Goal: Task Accomplishment & Management: Manage account settings

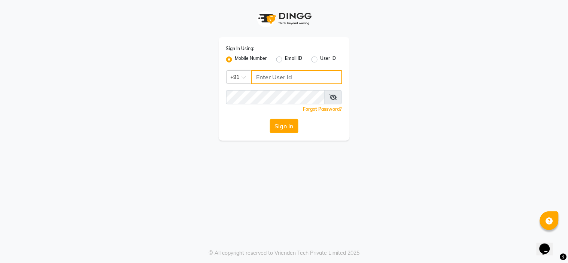
click at [313, 73] on input "Username" at bounding box center [296, 77] width 91 height 14
type input "9004713330"
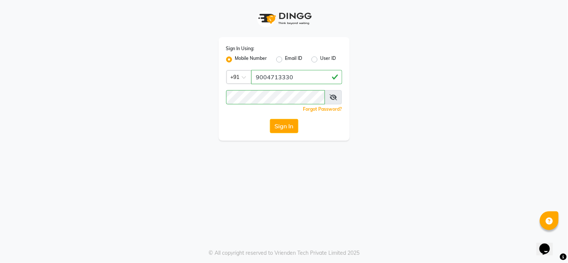
click at [332, 99] on icon at bounding box center [333, 97] width 7 height 6
click at [286, 126] on button "Sign In" at bounding box center [284, 126] width 28 height 14
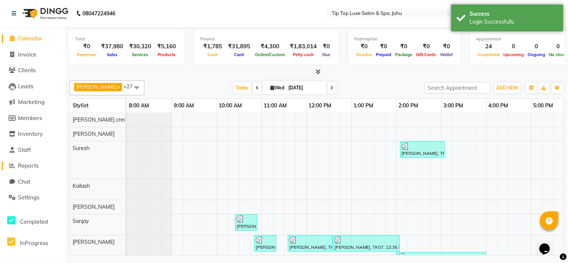
click at [31, 170] on link "Reports" at bounding box center [33, 166] width 62 height 9
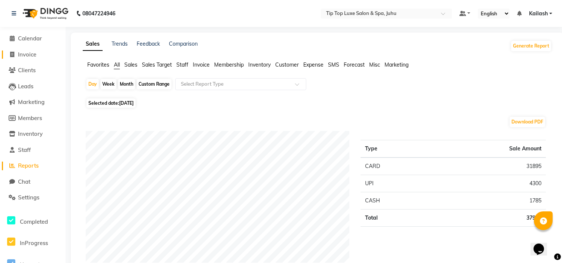
click at [23, 55] on span "Invoice" at bounding box center [27, 54] width 18 height 7
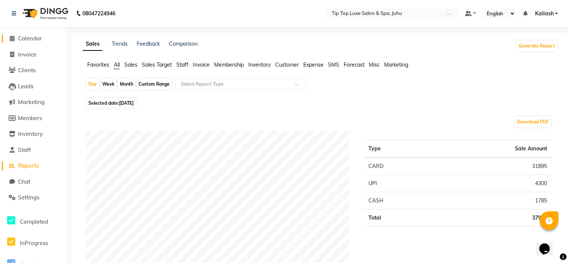
select select "8298"
select select "service"
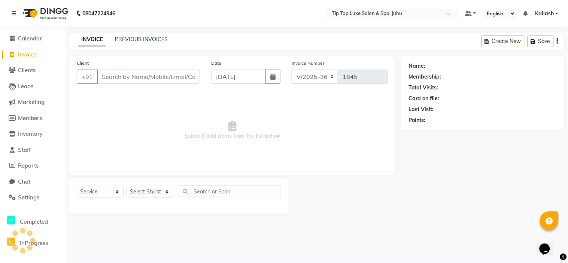
click at [129, 74] on input "Client" at bounding box center [148, 77] width 103 height 14
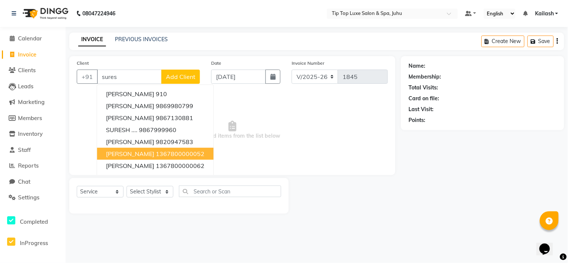
click at [135, 155] on span "[PERSON_NAME]" at bounding box center [130, 153] width 48 height 7
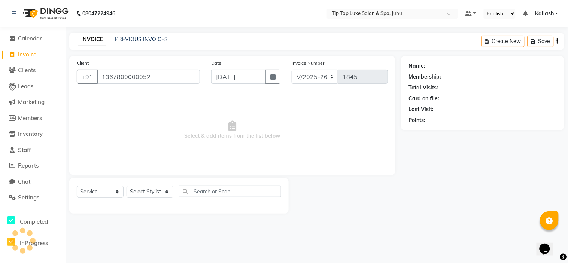
type input "1367800000052"
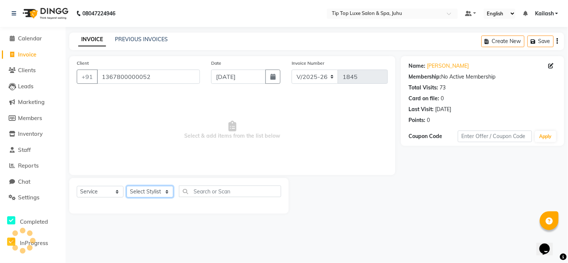
click at [149, 192] on select "Select Stylist [PERSON_NAME] admin [PERSON_NAME] creado ANAO [PERSON_NAME] Jyot…" at bounding box center [150, 192] width 47 height 12
select select "82322"
click at [127, 187] on select "Select Stylist [PERSON_NAME] admin [PERSON_NAME] creado ANAO [PERSON_NAME] Jyot…" at bounding box center [150, 192] width 47 height 12
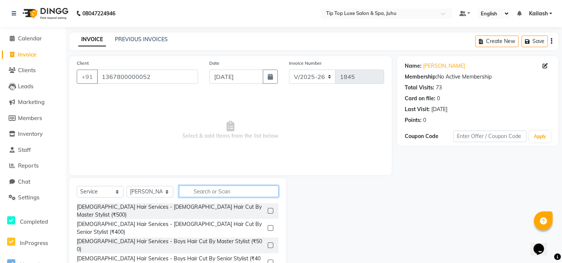
click at [207, 189] on input "text" at bounding box center [229, 192] width 100 height 12
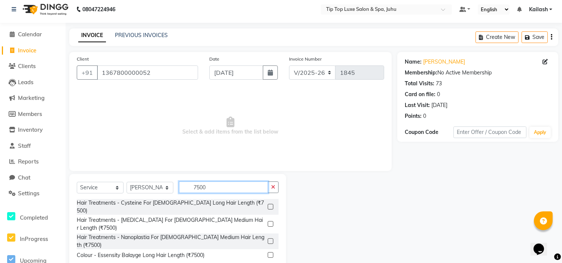
scroll to position [5, 0]
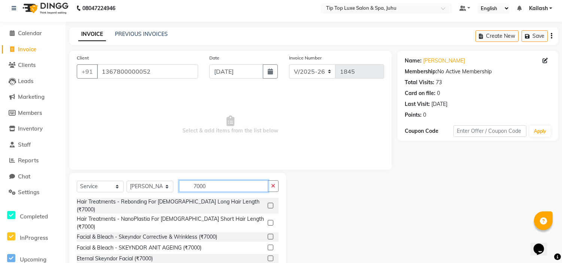
type input "7000"
click at [268, 245] on label at bounding box center [271, 248] width 6 height 6
click at [268, 246] on input "checkbox" at bounding box center [270, 248] width 5 height 5
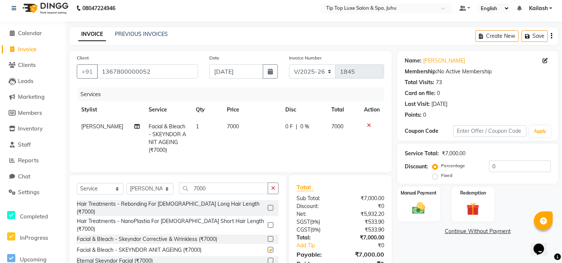
checkbox input "false"
click at [170, 195] on select "Select Stylist [PERSON_NAME] admin [PERSON_NAME] creado ANAO [PERSON_NAME] Jyot…" at bounding box center [150, 189] width 47 height 12
select select "82311"
click at [127, 190] on select "Select Stylist [PERSON_NAME] admin [PERSON_NAME] creado ANAO [PERSON_NAME] Jyot…" at bounding box center [150, 189] width 47 height 12
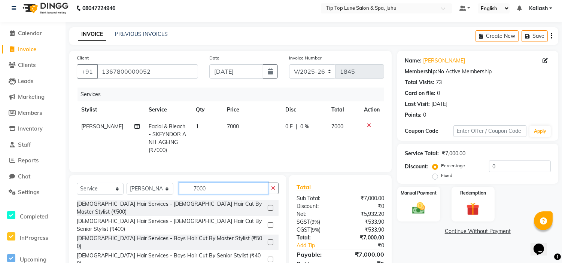
click at [223, 194] on input "7000" at bounding box center [223, 189] width 89 height 12
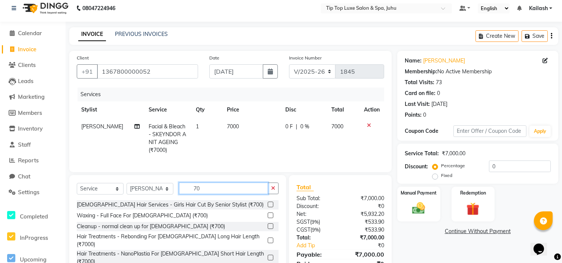
type input "7"
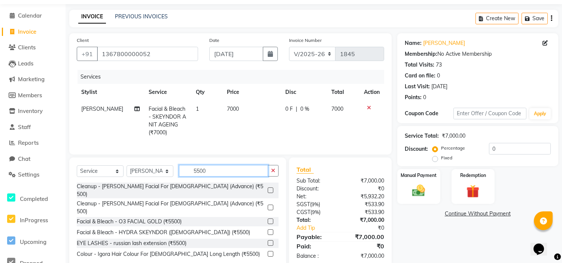
scroll to position [45, 0]
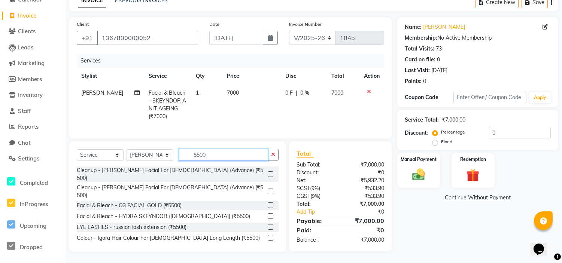
type input "5500"
click at [268, 214] on label at bounding box center [271, 217] width 6 height 6
click at [268, 214] on input "checkbox" at bounding box center [270, 216] width 5 height 5
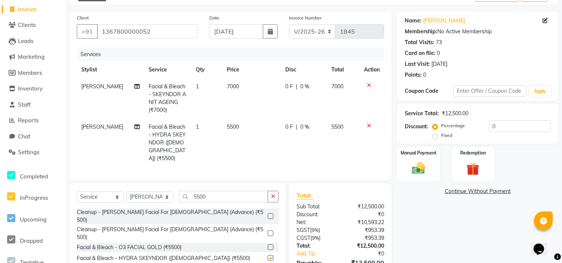
checkbox input "false"
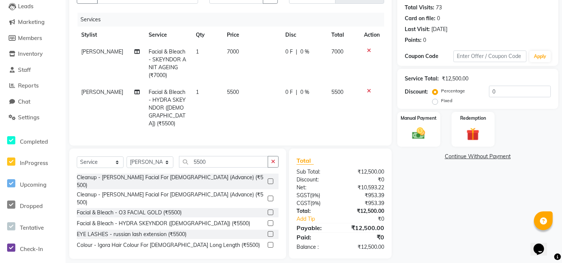
scroll to position [85, 0]
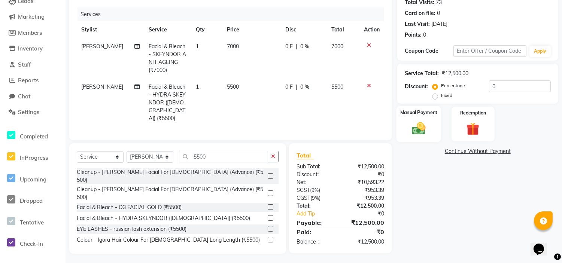
click at [425, 127] on img at bounding box center [419, 129] width 22 height 16
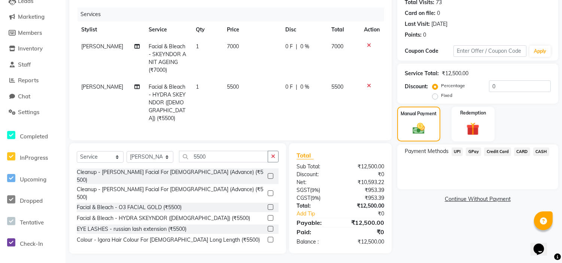
click at [460, 152] on span "UPI" at bounding box center [458, 152] width 12 height 9
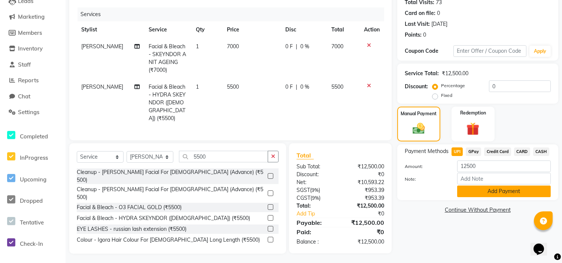
click at [474, 194] on button "Add Payment" at bounding box center [504, 192] width 94 height 12
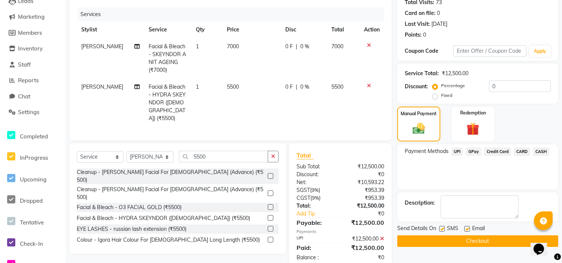
click at [471, 243] on button "Checkout" at bounding box center [478, 242] width 161 height 12
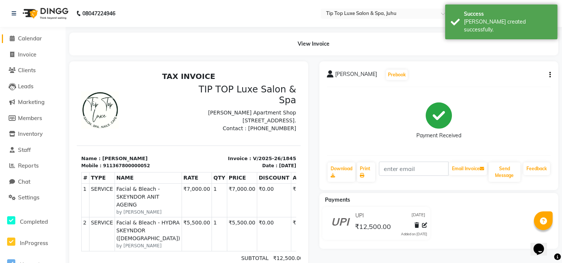
click at [21, 35] on span "Calendar" at bounding box center [30, 38] width 24 height 7
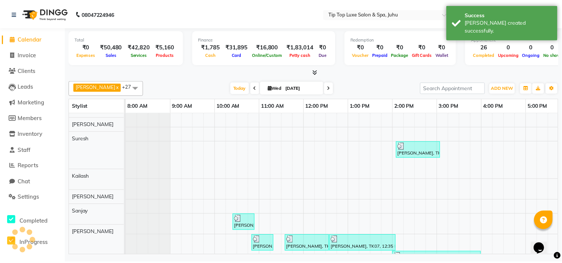
scroll to position [10, 0]
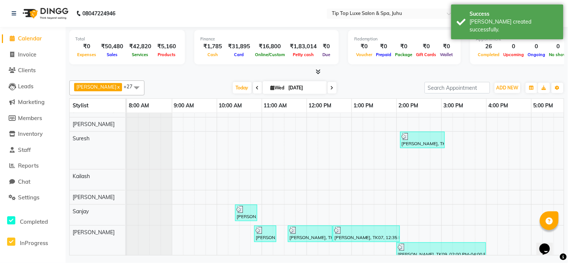
click at [164, 76] on div "Total ₹0 Expenses ₹50,480 Sales ₹42,820 Services ₹5,160 Products Finance ₹1,785…" at bounding box center [317, 142] width 503 height 231
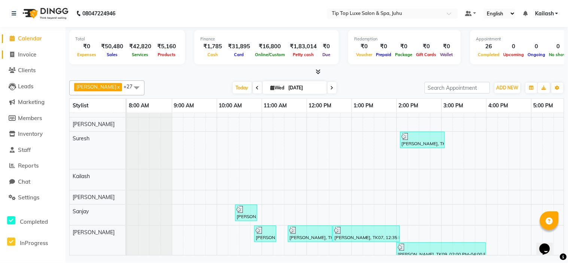
click at [19, 57] on span "Invoice" at bounding box center [27, 54] width 18 height 7
select select "8298"
select select "service"
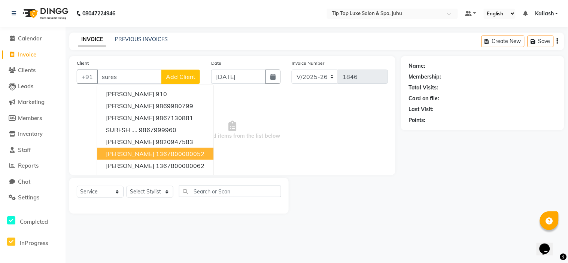
click at [150, 150] on span "[PERSON_NAME]" at bounding box center [130, 153] width 48 height 7
type input "1367800000052"
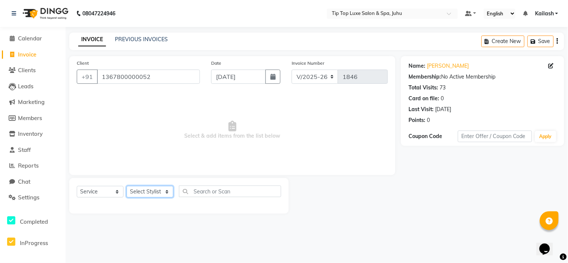
click at [146, 194] on select "Select Stylist [PERSON_NAME] admin [PERSON_NAME] creado ANAO [PERSON_NAME] Jyot…" at bounding box center [150, 192] width 47 height 12
select select "82310"
click at [127, 187] on select "Select Stylist [PERSON_NAME] admin [PERSON_NAME] creado ANAO [PERSON_NAME] Jyot…" at bounding box center [150, 192] width 47 height 12
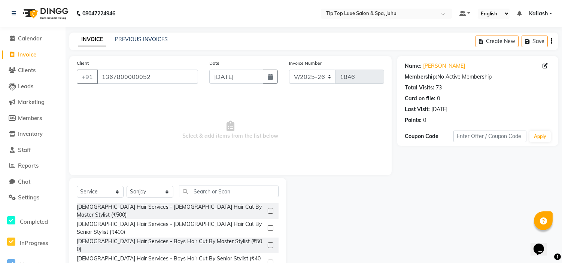
click at [268, 208] on label at bounding box center [271, 211] width 6 height 6
click at [268, 209] on input "checkbox" at bounding box center [270, 211] width 5 height 5
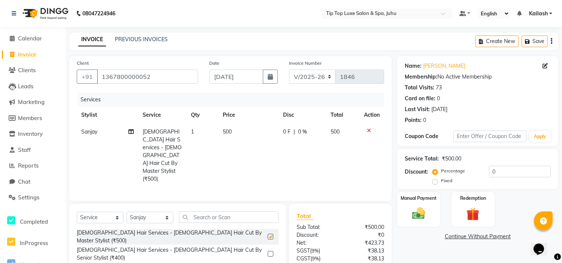
checkbox input "false"
click at [194, 212] on input "text" at bounding box center [229, 218] width 100 height 12
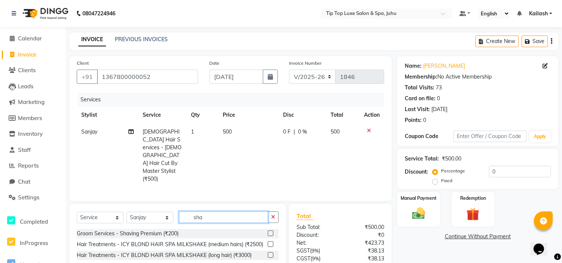
type input "sha"
click at [268, 231] on label at bounding box center [271, 234] width 6 height 6
click at [268, 232] on input "checkbox" at bounding box center [270, 234] width 5 height 5
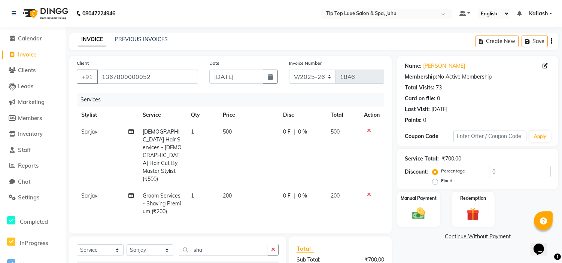
checkbox input "false"
click at [212, 244] on input "sha" at bounding box center [223, 250] width 89 height 12
type input "s"
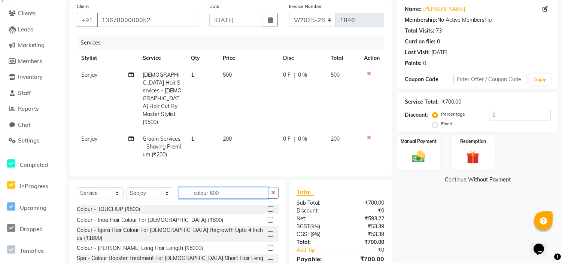
scroll to position [77, 0]
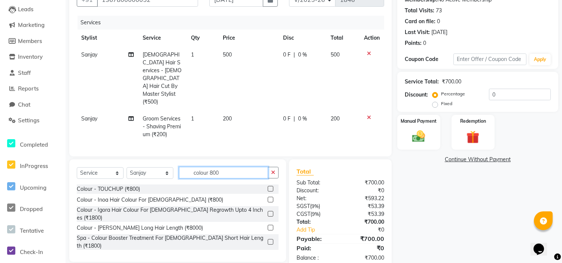
type input "colour 800"
click at [268, 197] on label at bounding box center [271, 200] width 6 height 6
click at [268, 198] on input "checkbox" at bounding box center [270, 200] width 5 height 5
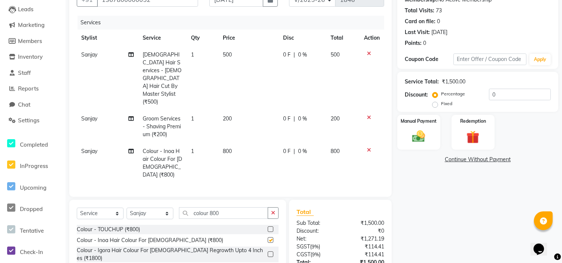
checkbox input "false"
click at [155, 208] on select "Select Stylist [PERSON_NAME] admin [PERSON_NAME] creado ANAO [PERSON_NAME] Jyot…" at bounding box center [150, 214] width 47 height 12
click at [127, 208] on select "Select Stylist [PERSON_NAME] admin [PERSON_NAME] creado ANAO [PERSON_NAME] Jyot…" at bounding box center [150, 214] width 47 height 12
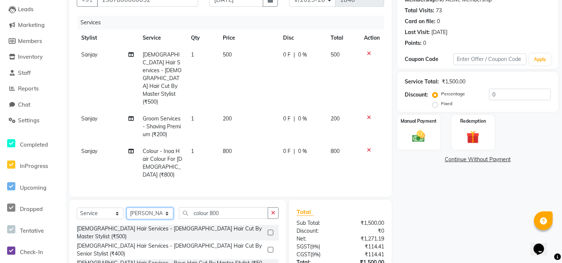
select select "82321"
click at [268, 208] on button "button" at bounding box center [273, 214] width 11 height 12
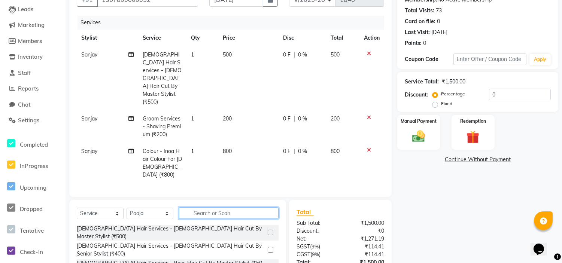
click at [259, 208] on input "text" at bounding box center [229, 214] width 100 height 12
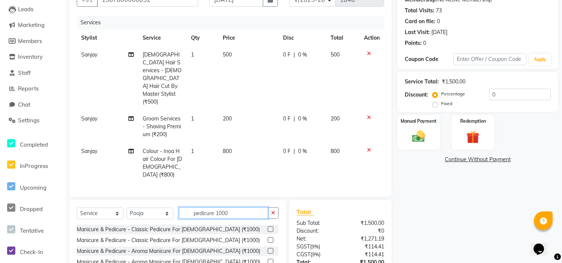
type input "pedicure 1000"
click at [271, 227] on label at bounding box center [271, 230] width 6 height 6
click at [271, 227] on input "checkbox" at bounding box center [270, 229] width 5 height 5
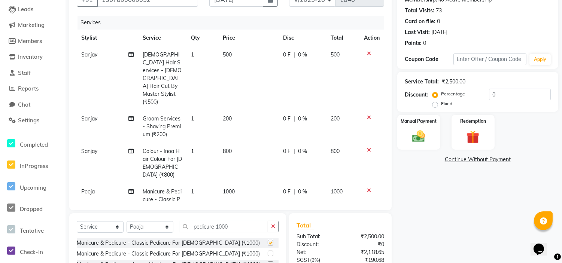
checkbox input "false"
click at [430, 121] on label "Manual Payment" at bounding box center [418, 120] width 37 height 7
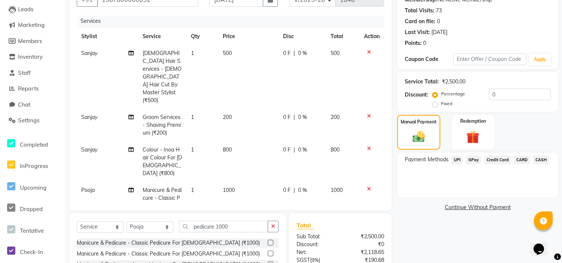
click at [458, 161] on span "UPI" at bounding box center [458, 160] width 12 height 9
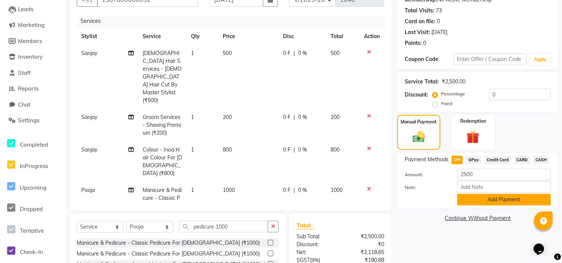
click at [481, 199] on button "Add Payment" at bounding box center [504, 200] width 94 height 12
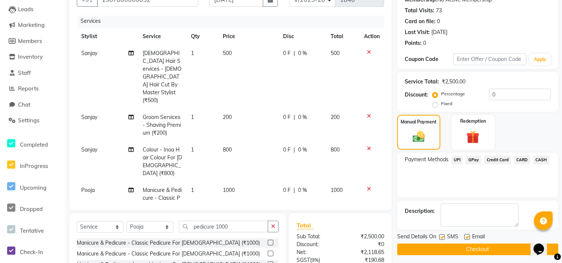
click at [464, 246] on button "Checkout" at bounding box center [478, 250] width 161 height 12
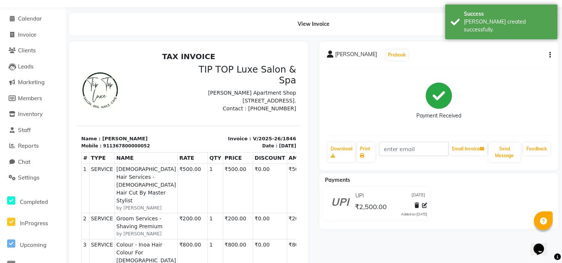
scroll to position [6, 0]
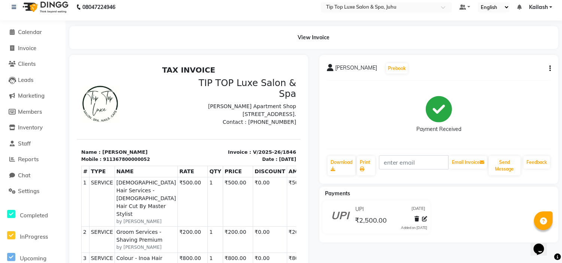
click at [424, 220] on icon at bounding box center [424, 219] width 5 height 5
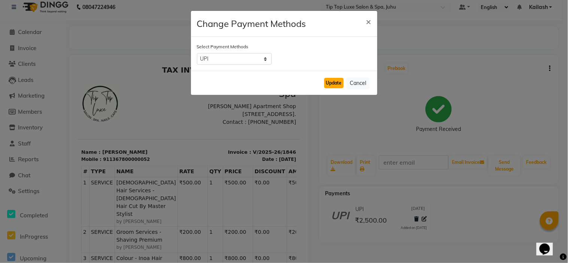
click at [333, 85] on button "Update" at bounding box center [333, 83] width 19 height 10
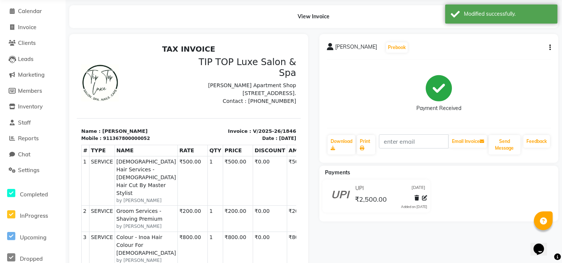
scroll to position [0, 0]
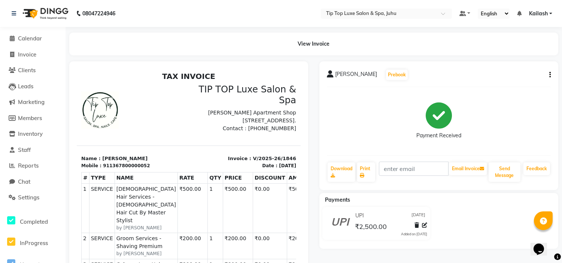
click at [551, 75] on icon "button" at bounding box center [550, 75] width 1 height 0
click at [511, 84] on div "Edit Invoice" at bounding box center [512, 84] width 51 height 9
select select "service"
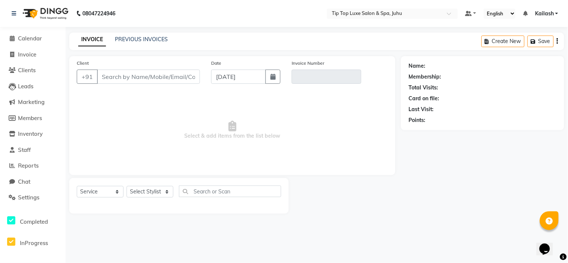
type input "1367800000052"
type input "V/2025-26/1846"
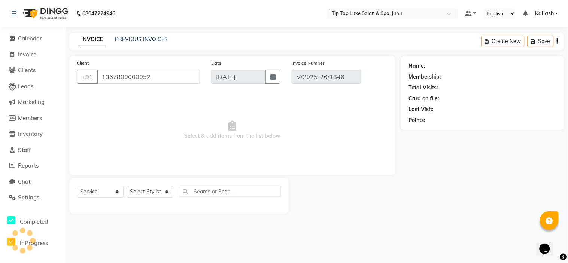
select select "select"
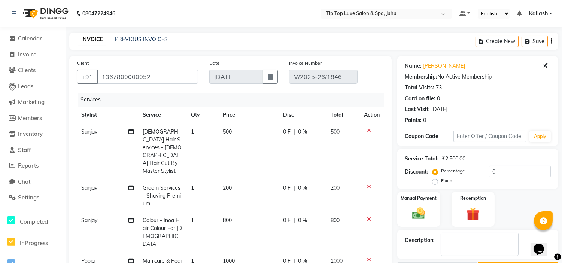
scroll to position [1, 0]
select select "82321"
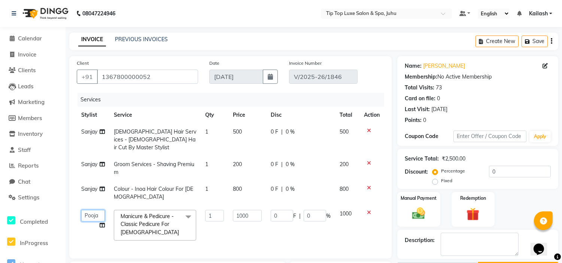
click at [93, 210] on select "[PERSON_NAME] admin [PERSON_NAME] creado ANAO [PERSON_NAME] Jyoti Kailash [PERS…" at bounding box center [93, 216] width 24 height 12
select select "82326"
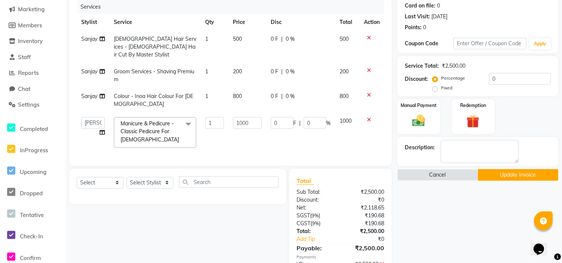
scroll to position [126, 0]
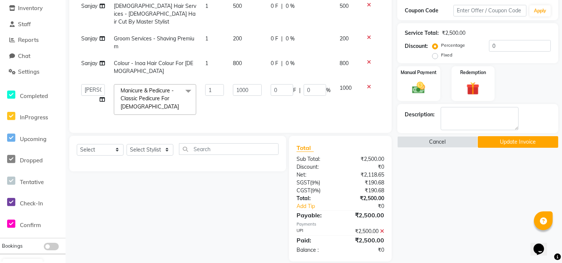
click at [535, 138] on button "Update Invoice" at bounding box center [518, 142] width 81 height 12
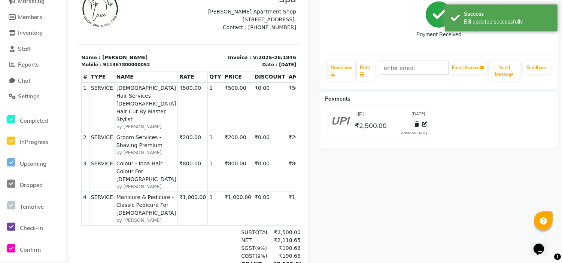
scroll to position [103, 0]
